Goal: Ask a question

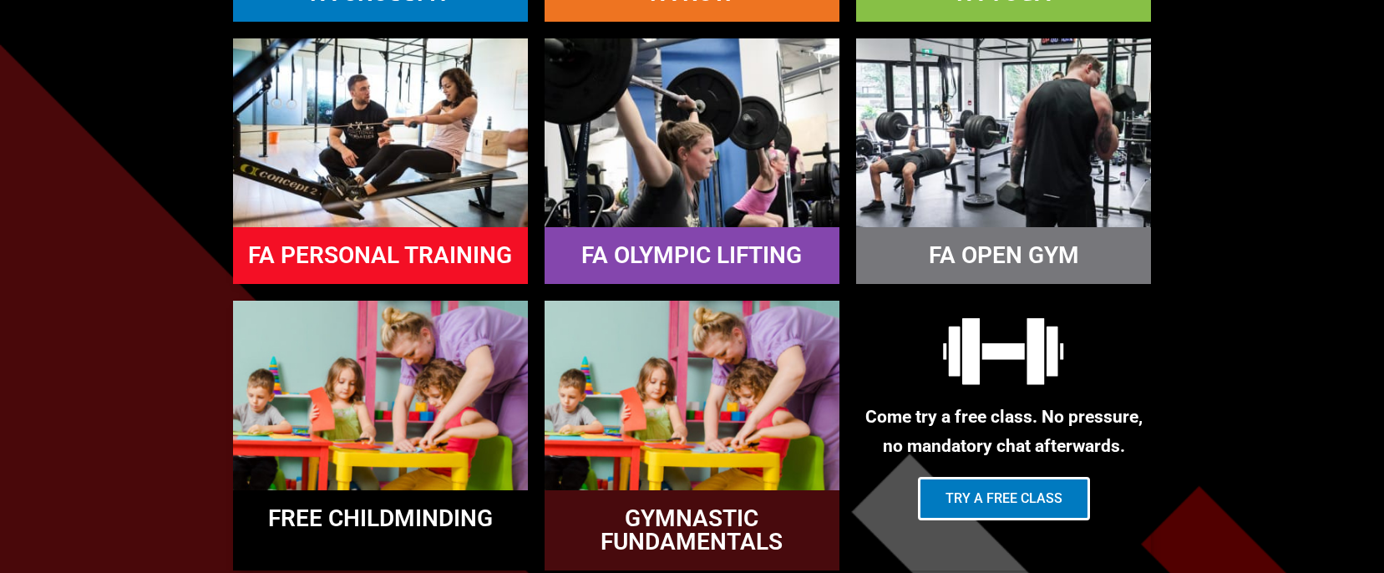
scroll to position [1392, 0]
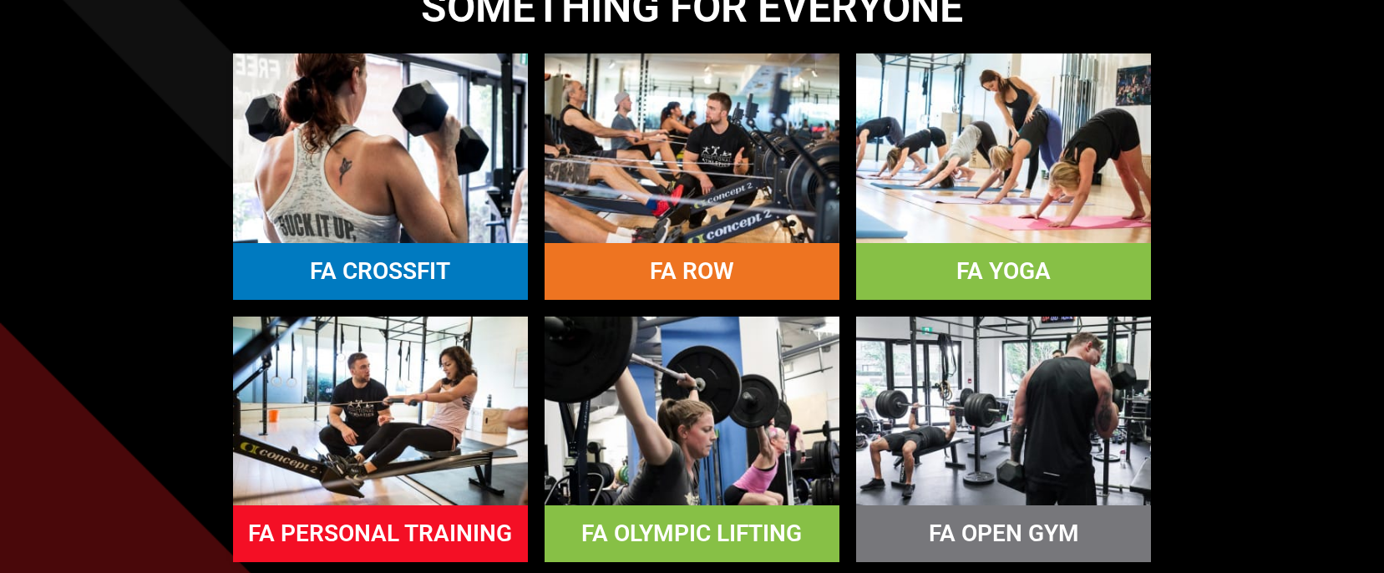
click at [700, 542] on link "FA OLYMPIC LIFTING" at bounding box center [691, 534] width 221 height 28
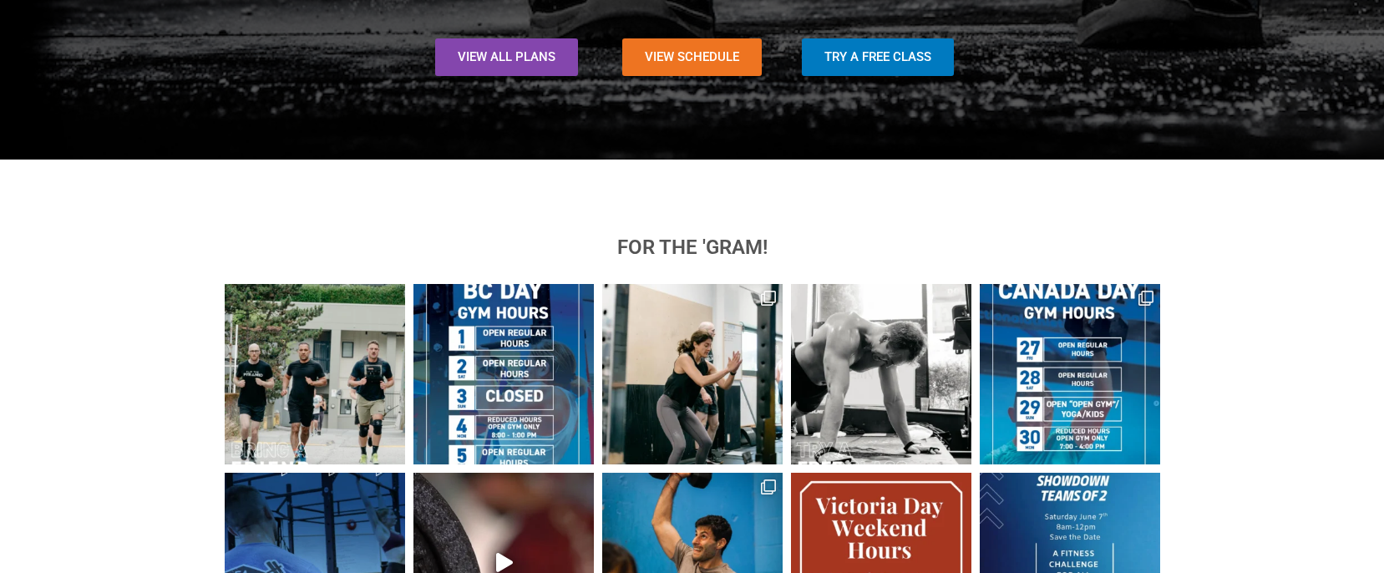
scroll to position [1671, 0]
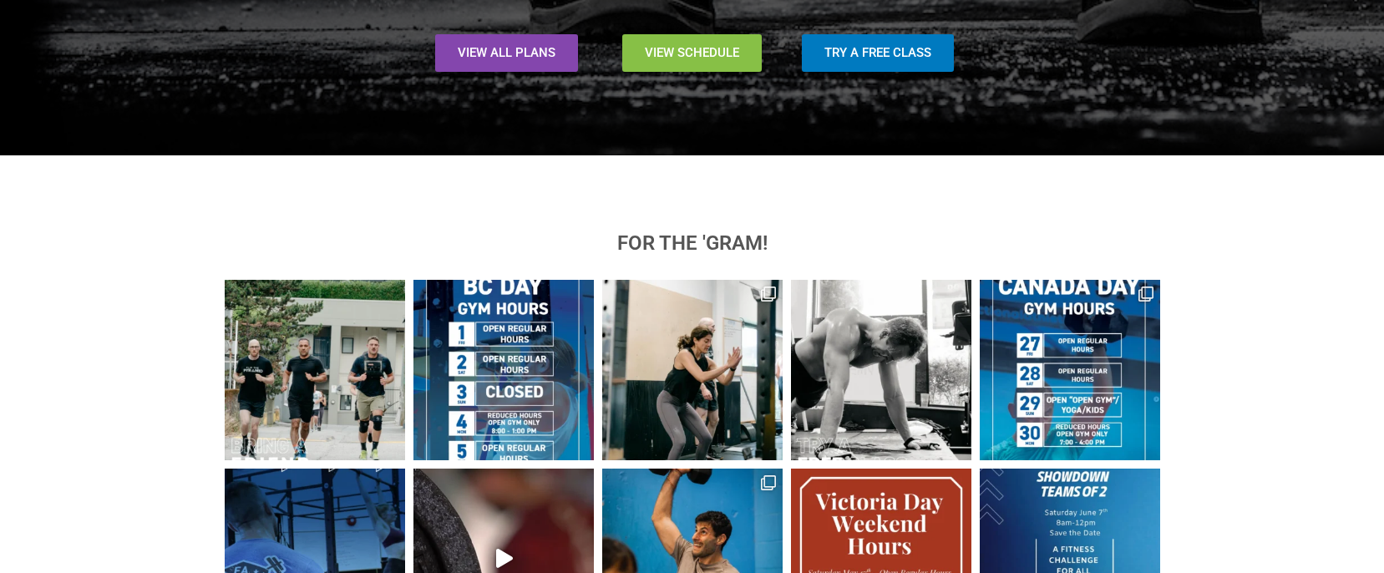
click at [721, 56] on span "View Schedule" at bounding box center [692, 53] width 94 height 13
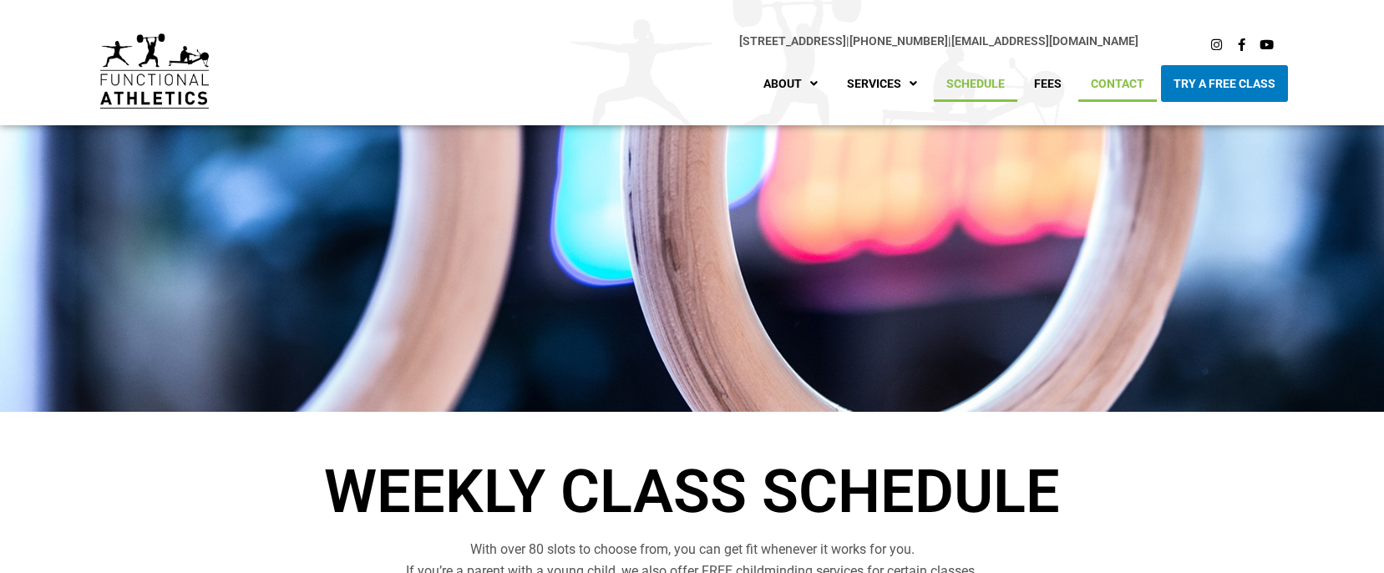
click at [1125, 83] on link "Contact" at bounding box center [1117, 83] width 79 height 37
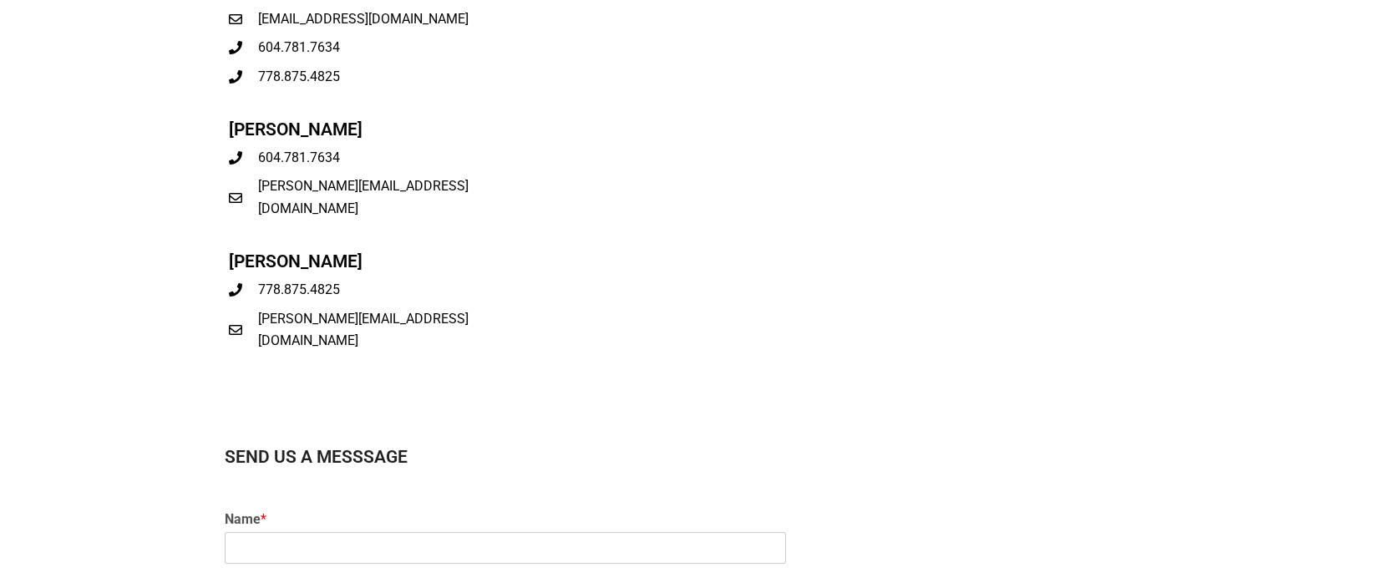
scroll to position [835, 0]
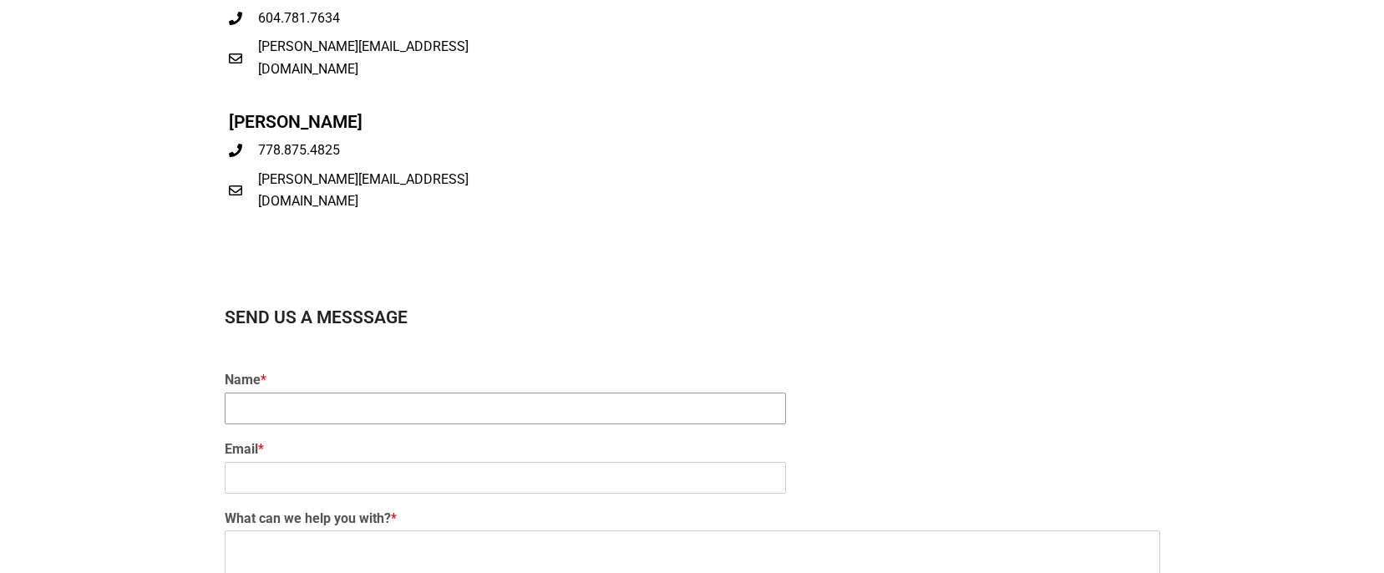
click at [626, 417] on input "Name *" at bounding box center [505, 409] width 561 height 32
type input "Cynthia"
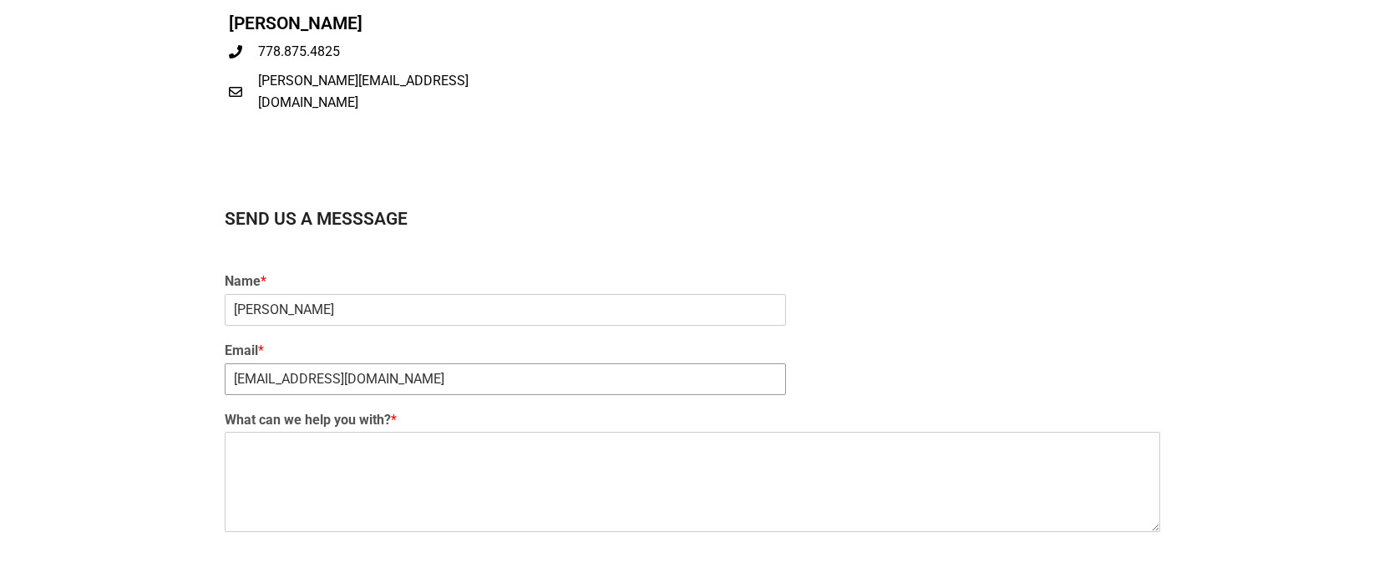
scroll to position [975, 0]
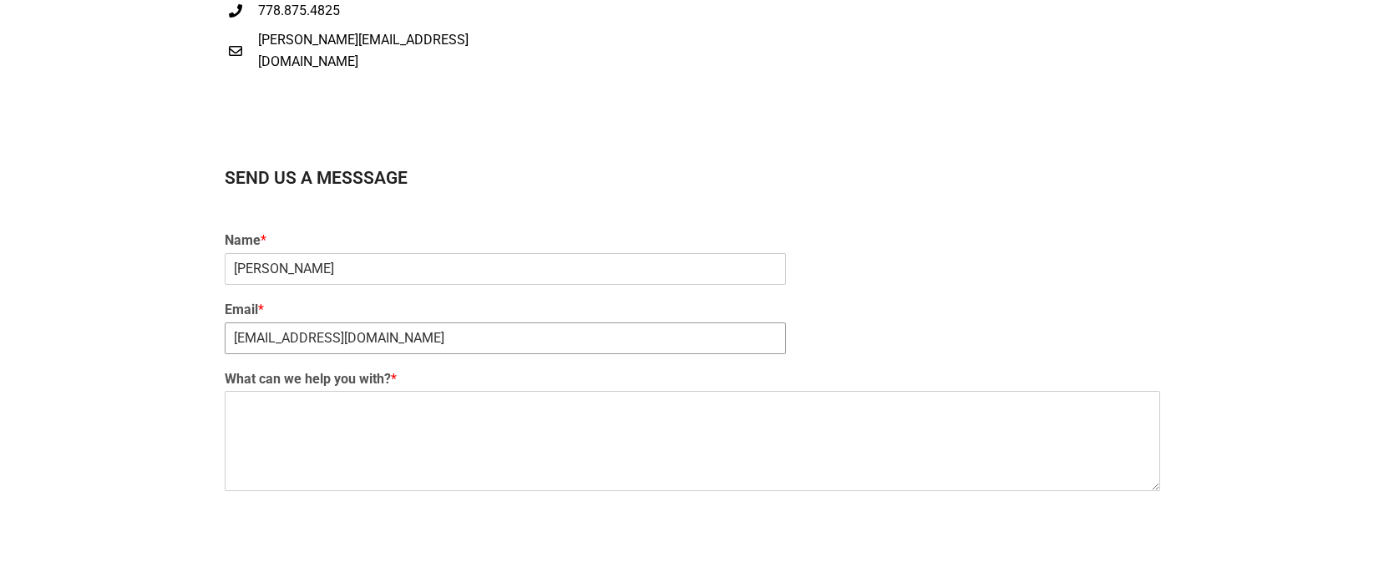
type input "cynthiathen@gmail.com"
click at [607, 430] on textarea "What can we help you with? *" at bounding box center [693, 441] width 936 height 100
click at [568, 428] on textarea "Hi I'm a past cross fitter but havent been" at bounding box center [693, 441] width 936 height 100
drag, startPoint x: 520, startPoint y: 423, endPoint x: 234, endPoint y: 430, distance: 285.8
click at [234, 430] on textarea "Hi I'm a past cross fitter but havent been" at bounding box center [693, 441] width 936 height 100
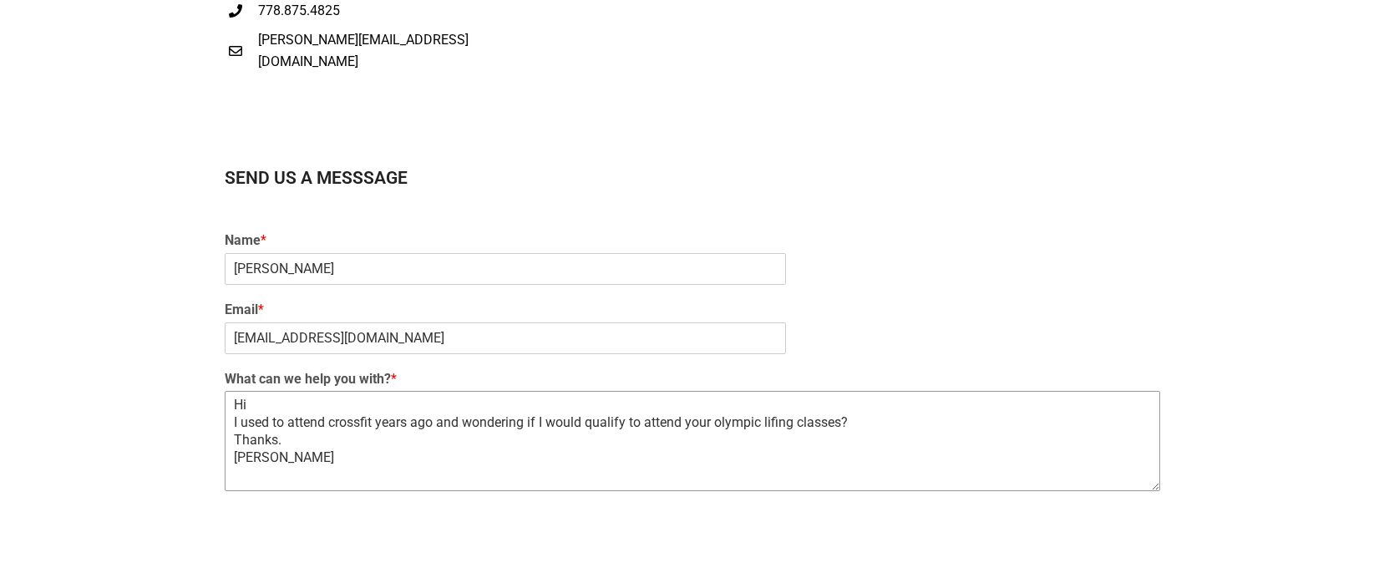
click at [368, 425] on textarea "Hi I used to attend crossfit years ago and wondering if I would qualify to atte…" at bounding box center [693, 441] width 936 height 100
click at [756, 428] on textarea "Hi I used to attend crossfit years ago and wondering if I would qualify to atte…" at bounding box center [693, 441] width 936 height 100
click at [951, 434] on textarea "Hi I used to attend crossfit years ago and wondering if I would qualify to atte…" at bounding box center [693, 441] width 936 height 100
click at [931, 414] on textarea "Hi I used to attend crossfit years ago and wondering if I would qualify to atte…" at bounding box center [693, 441] width 936 height 100
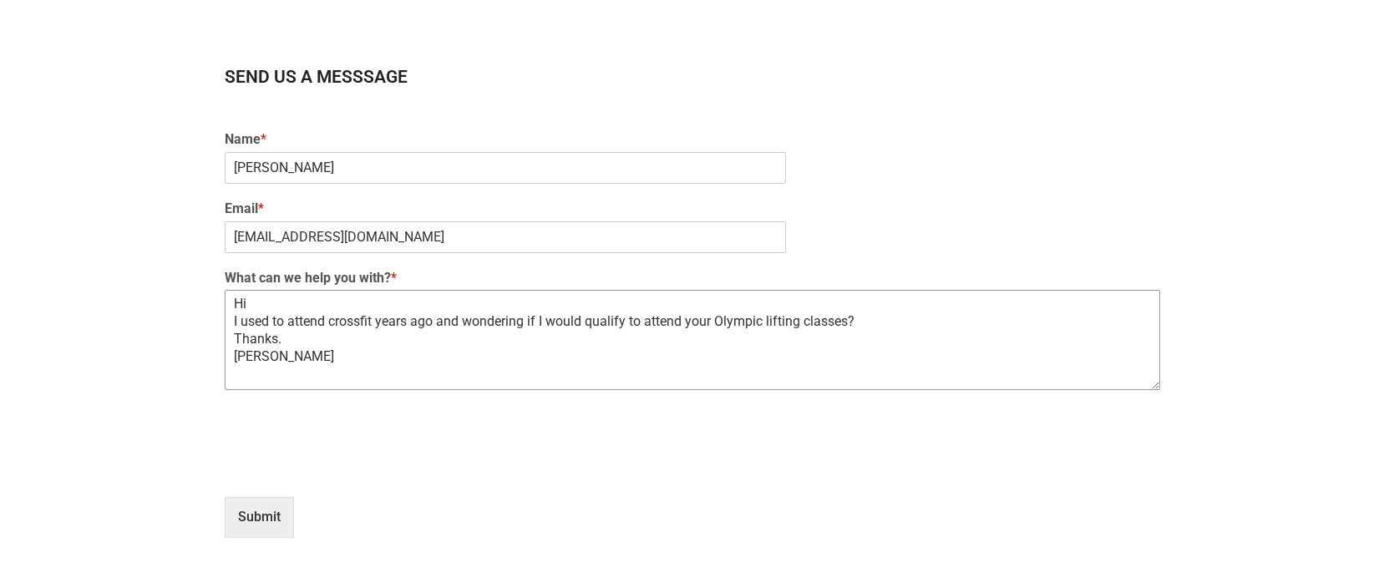
scroll to position [1113, 0]
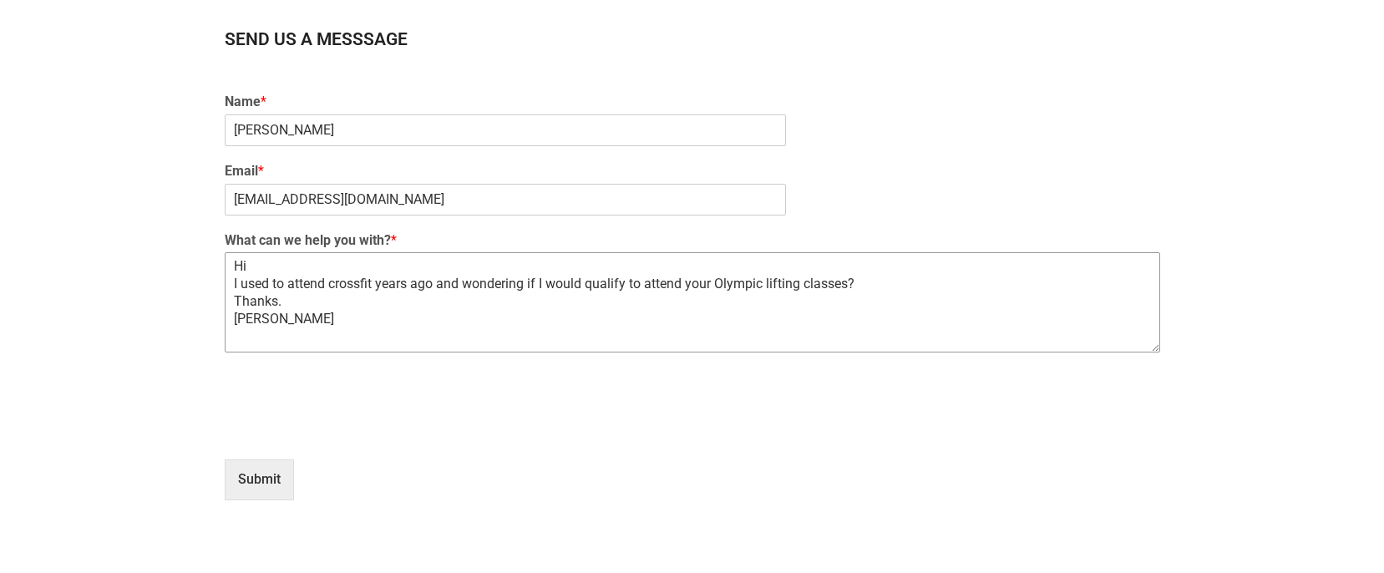
type textarea "Hi I used to attend crossfit years ago and wondering if I would qualify to atte…"
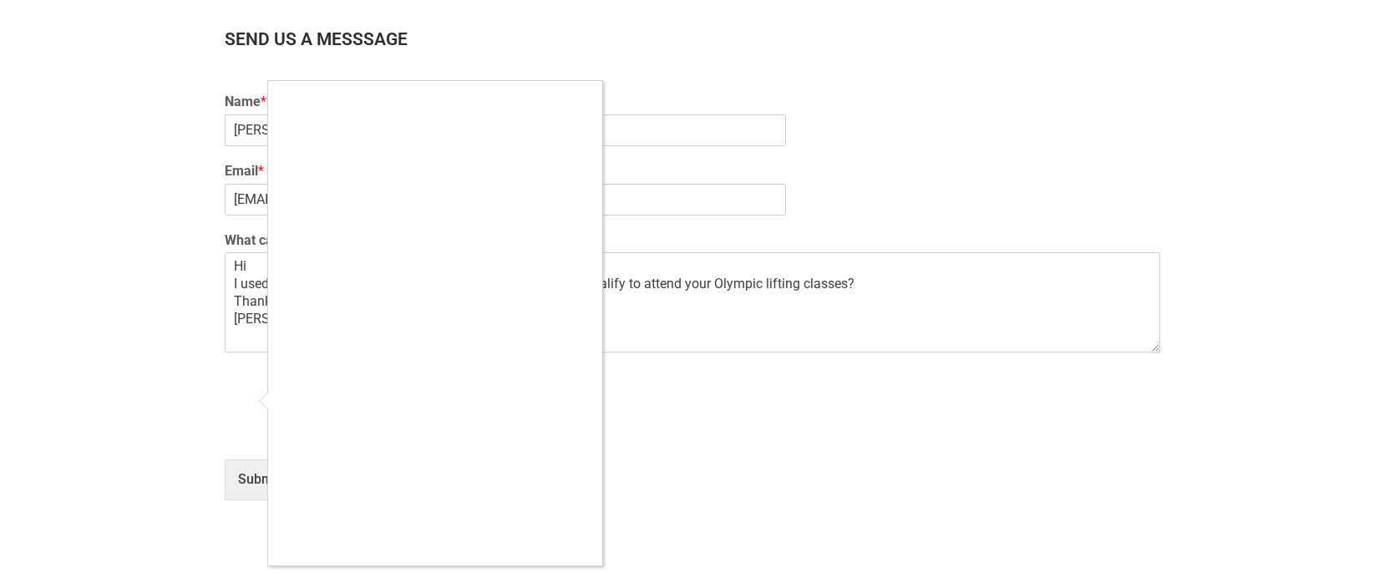
type input "1"
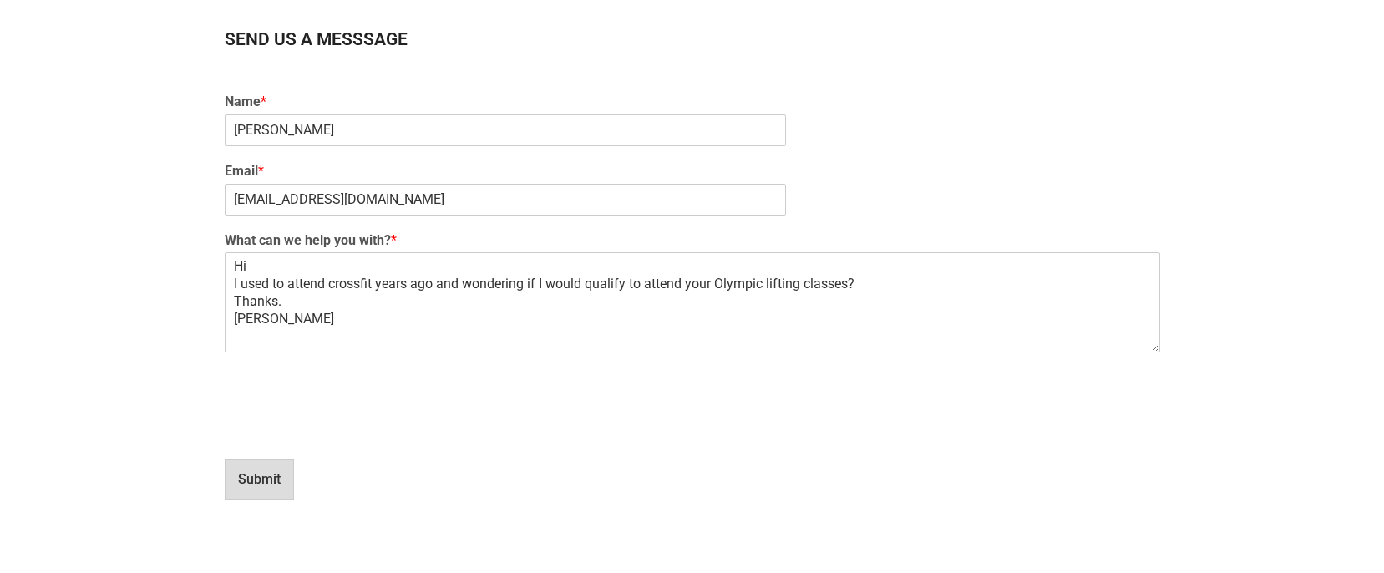
drag, startPoint x: 271, startPoint y: 482, endPoint x: 303, endPoint y: 500, distance: 36.3
click at [271, 482] on button "Submit" at bounding box center [259, 479] width 69 height 40
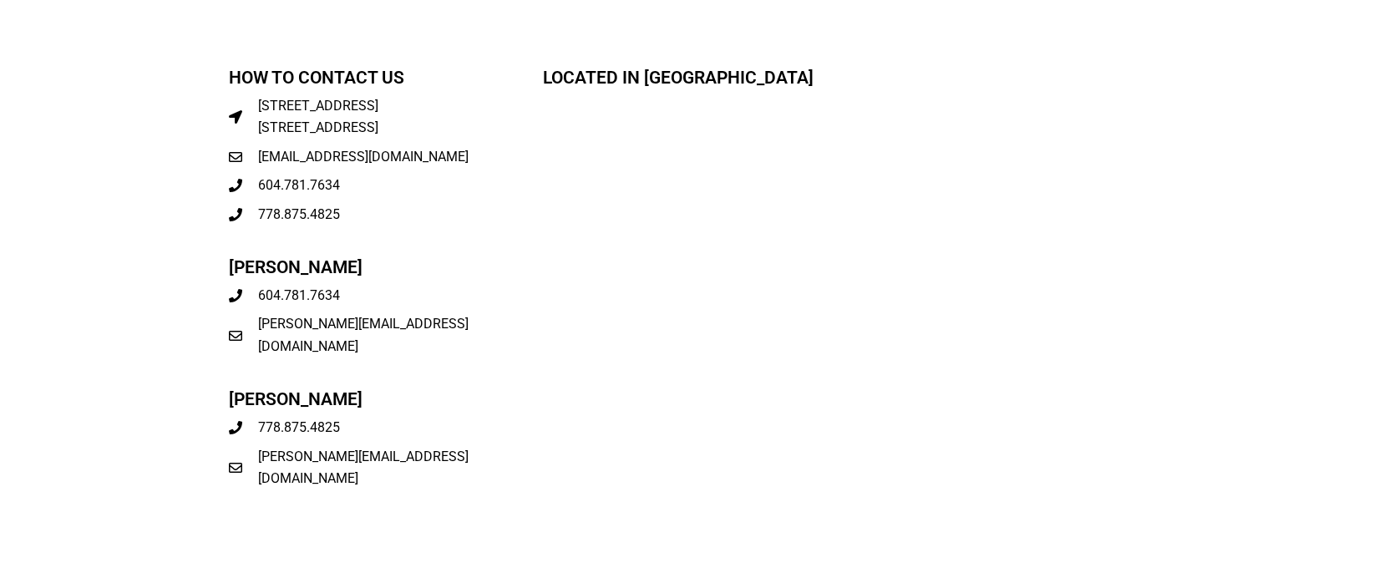
scroll to position [2, 0]
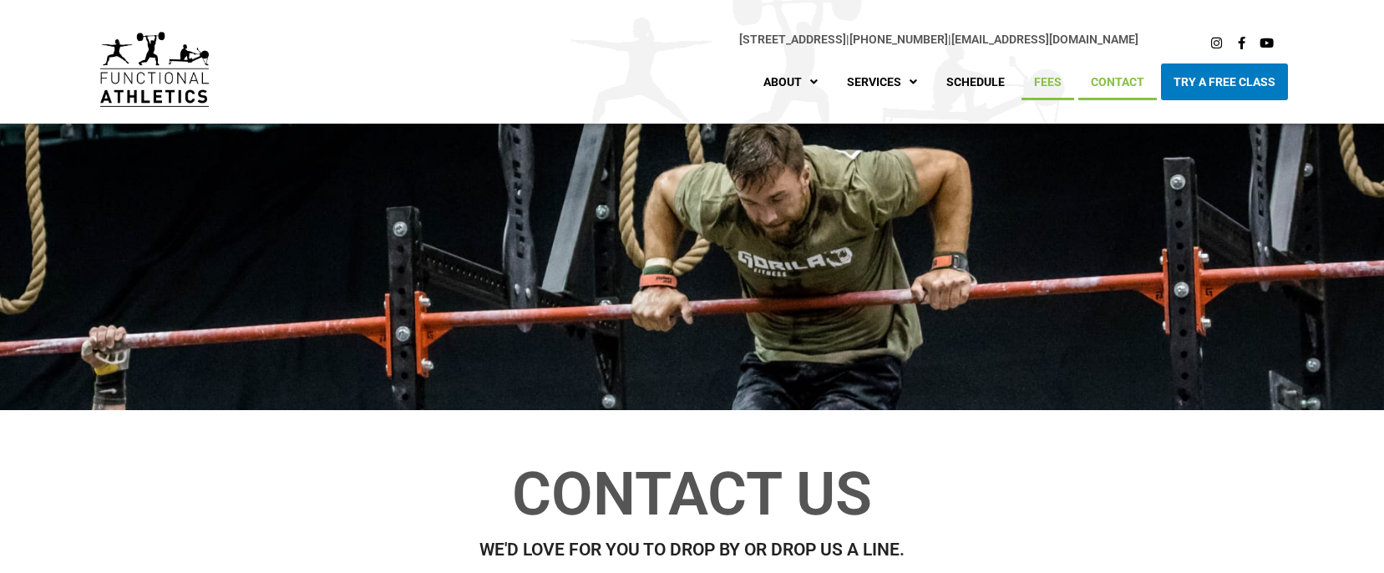
click at [1039, 79] on link "Fees" at bounding box center [1048, 81] width 53 height 37
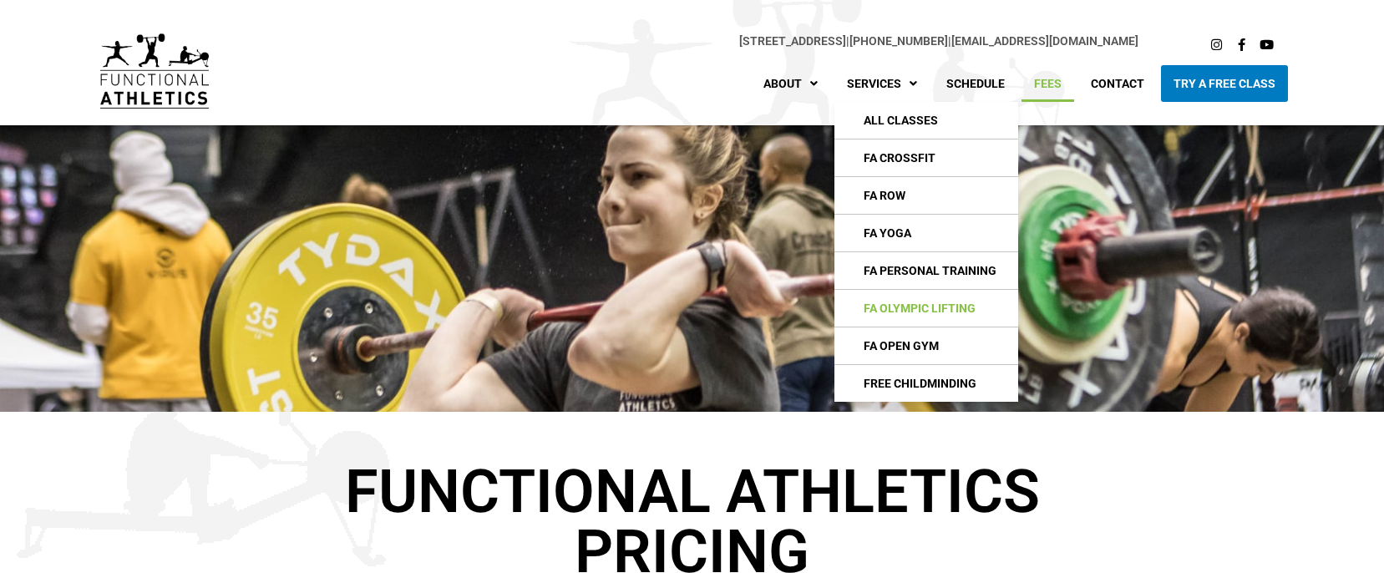
click at [912, 313] on link "FA Olympic Lifting" at bounding box center [926, 308] width 184 height 37
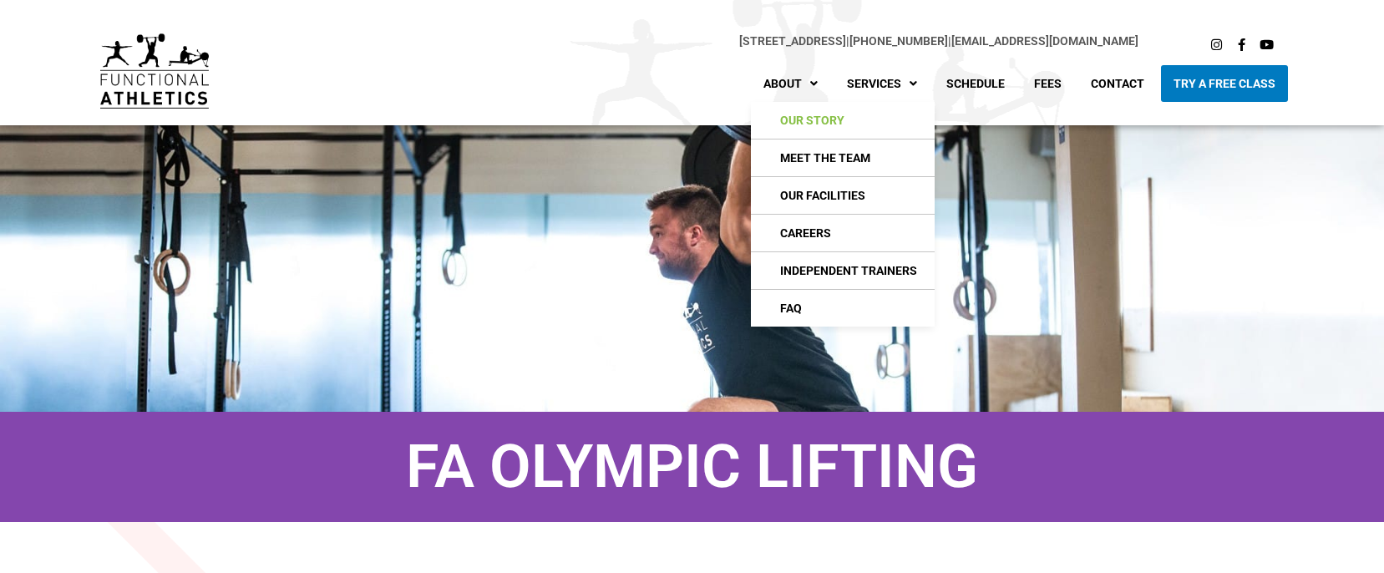
click at [855, 109] on link "Our Story" at bounding box center [843, 120] width 184 height 37
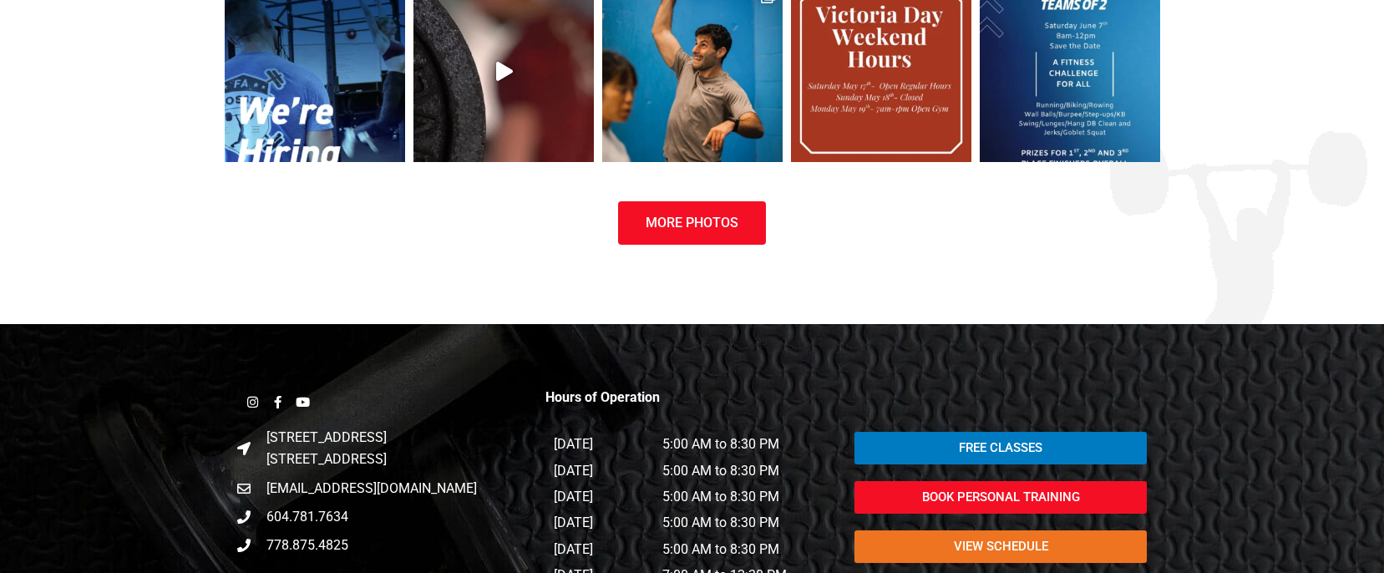
scroll to position [1671, 0]
